Goal: Find specific page/section: Find specific page/section

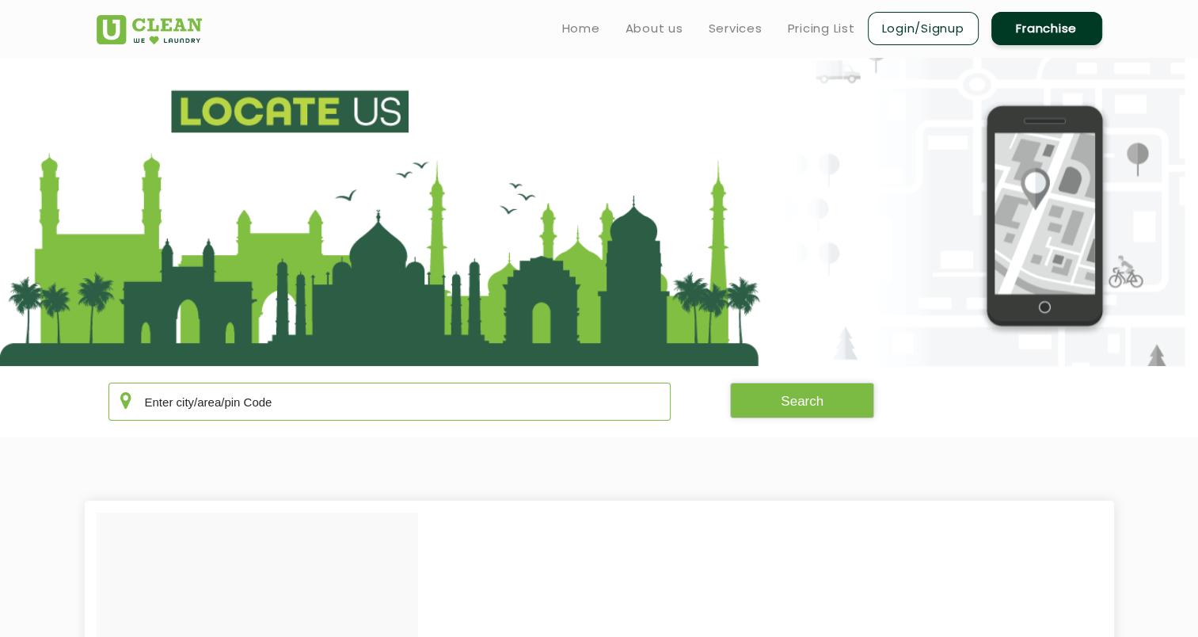
click at [293, 407] on input "text" at bounding box center [389, 401] width 563 height 38
type input "500032"
click at [795, 399] on button "Search" at bounding box center [802, 400] width 144 height 36
click at [804, 396] on button "Search" at bounding box center [802, 400] width 144 height 36
click at [285, 386] on input "500032" at bounding box center [389, 401] width 563 height 38
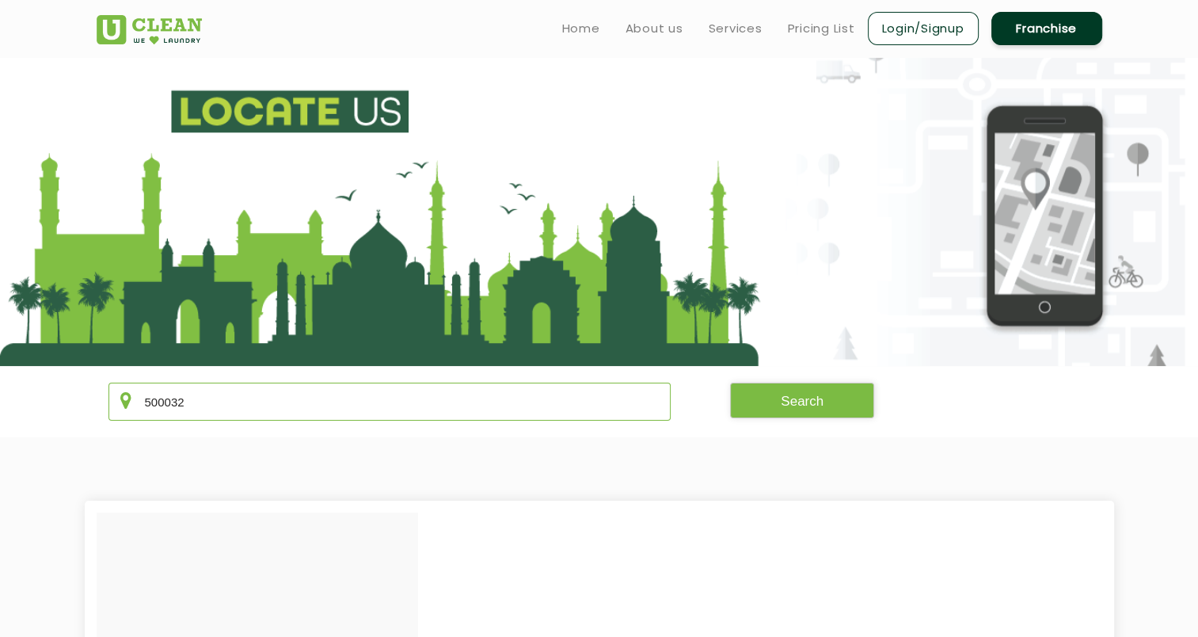
click at [285, 386] on input "500032" at bounding box center [389, 401] width 563 height 38
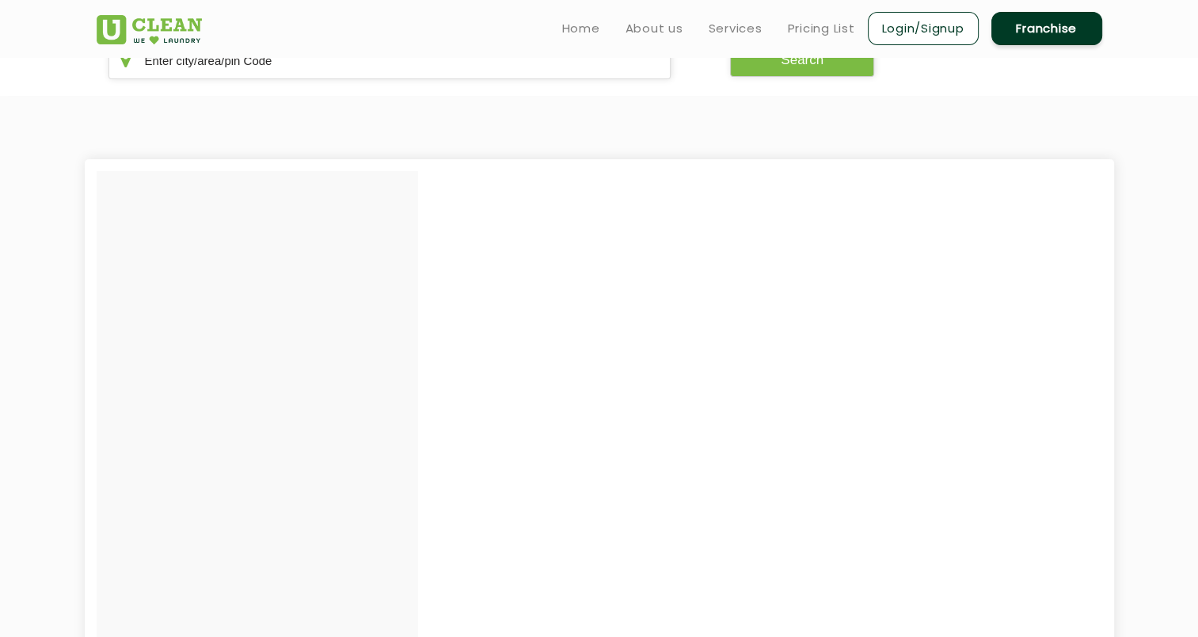
scroll to position [219, 0]
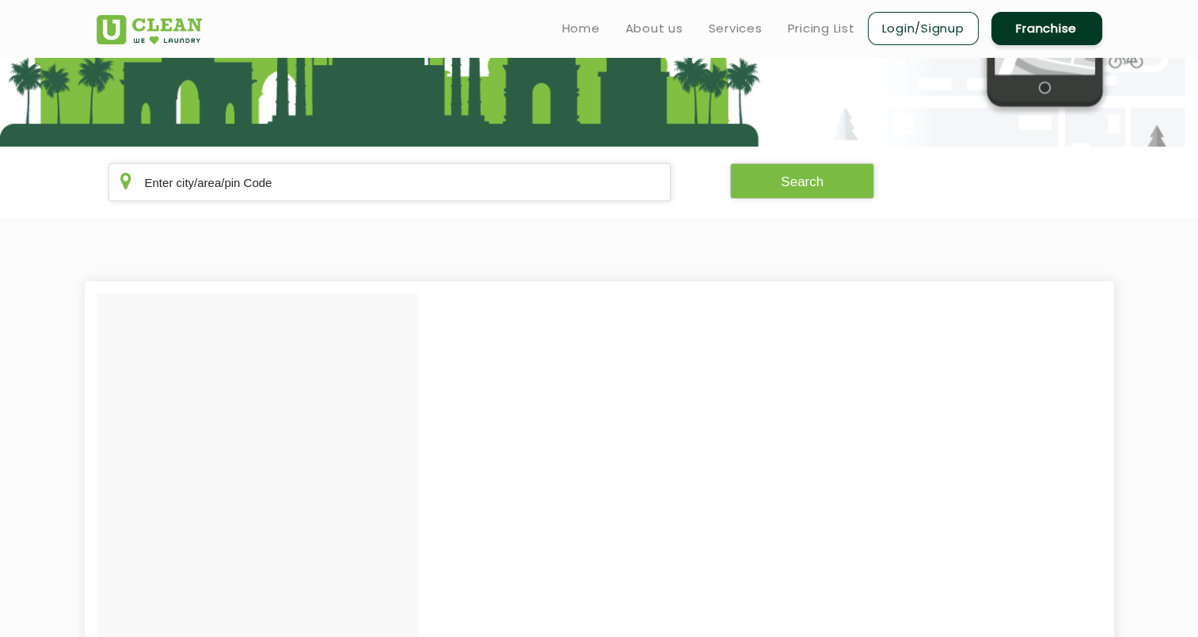
click at [453, 158] on section "Search" at bounding box center [599, 181] width 1198 height 71
click at [450, 183] on input "text" at bounding box center [389, 182] width 563 height 38
paste input "500032"
type input "500032"
click at [811, 177] on button "Search" at bounding box center [802, 181] width 144 height 36
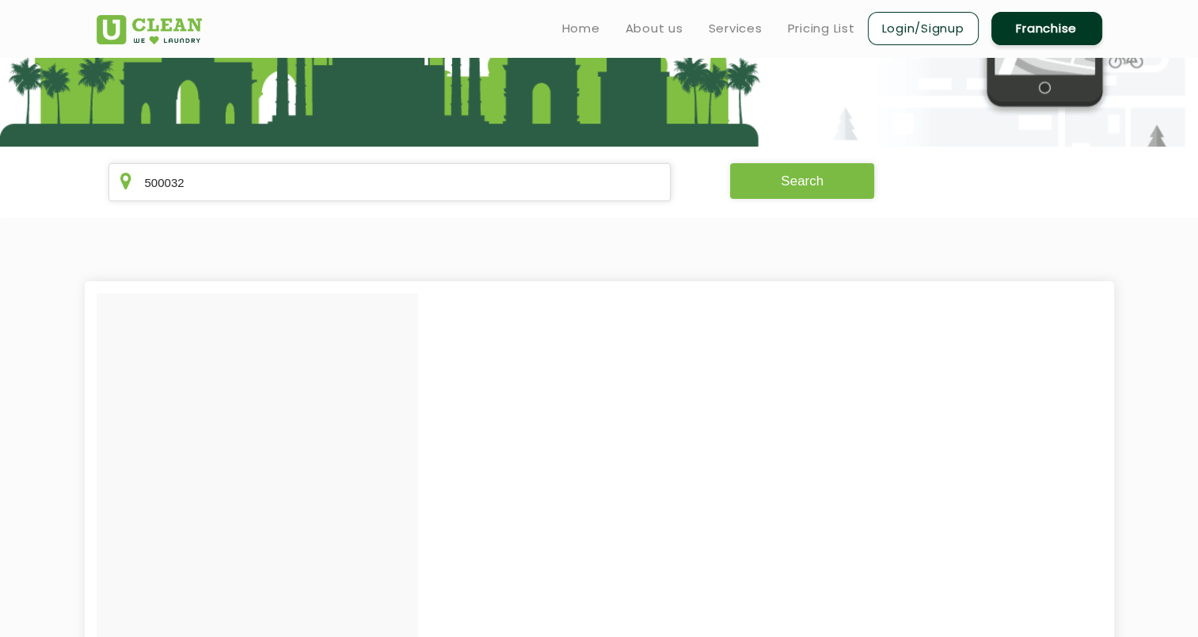
scroll to position [0, 0]
